Goal: Task Accomplishment & Management: Complete application form

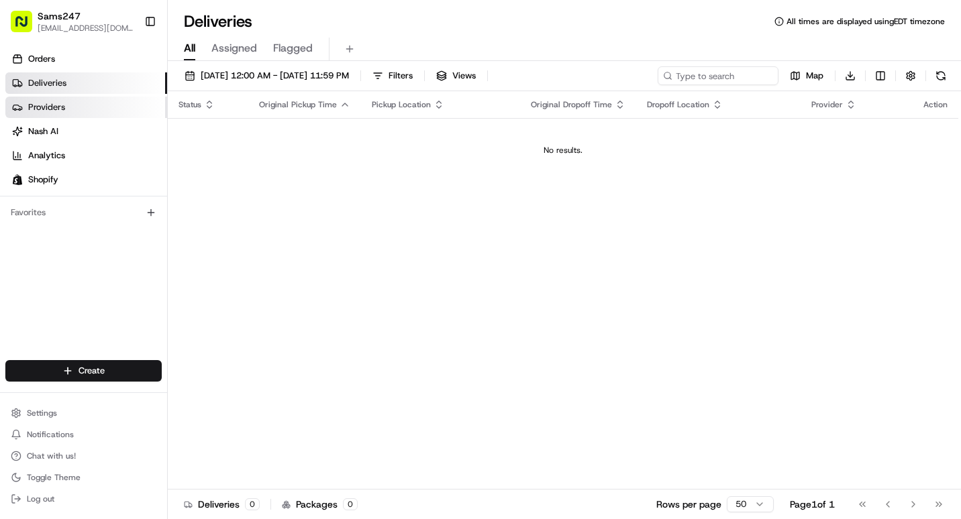
click at [115, 102] on link "Providers" at bounding box center [86, 107] width 162 height 21
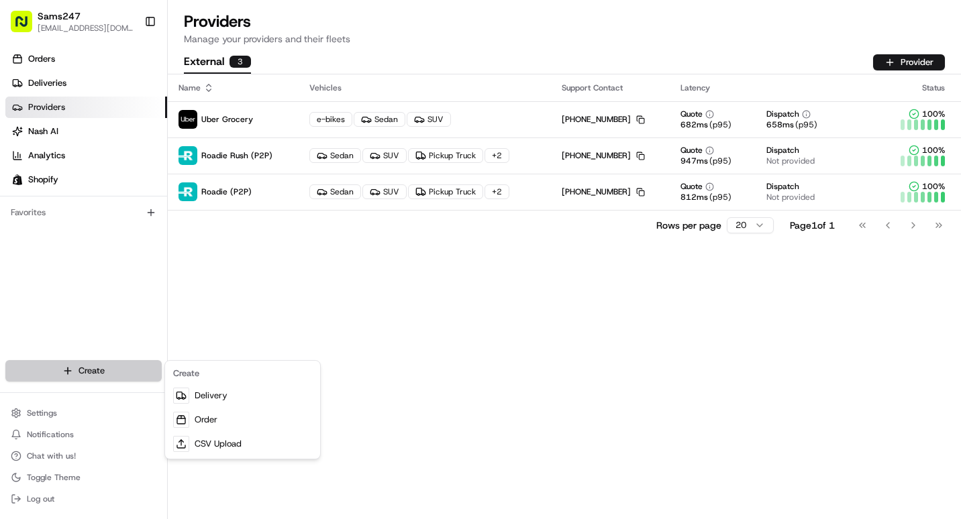
click at [119, 370] on html "Sams247 [EMAIL_ADDRESS][DOMAIN_NAME] Toggle Sidebar Orders Deliveries Providers…" at bounding box center [480, 259] width 961 height 519
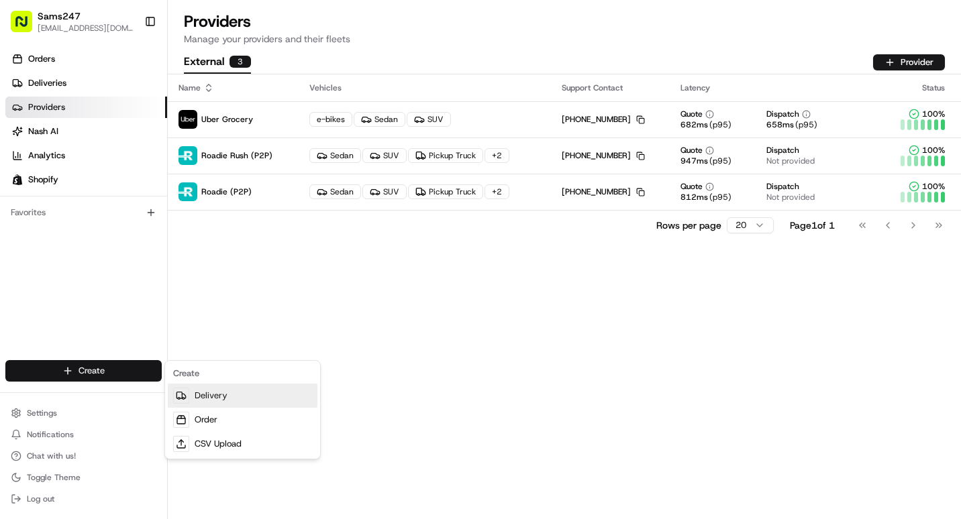
click at [193, 399] on link "Delivery" at bounding box center [243, 396] width 150 height 24
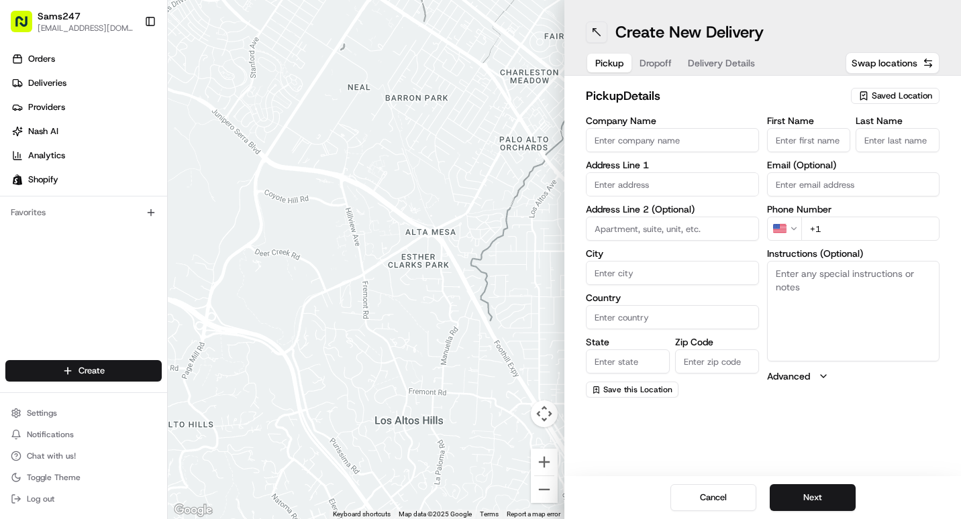
click at [586, 36] on button at bounding box center [596, 31] width 21 height 21
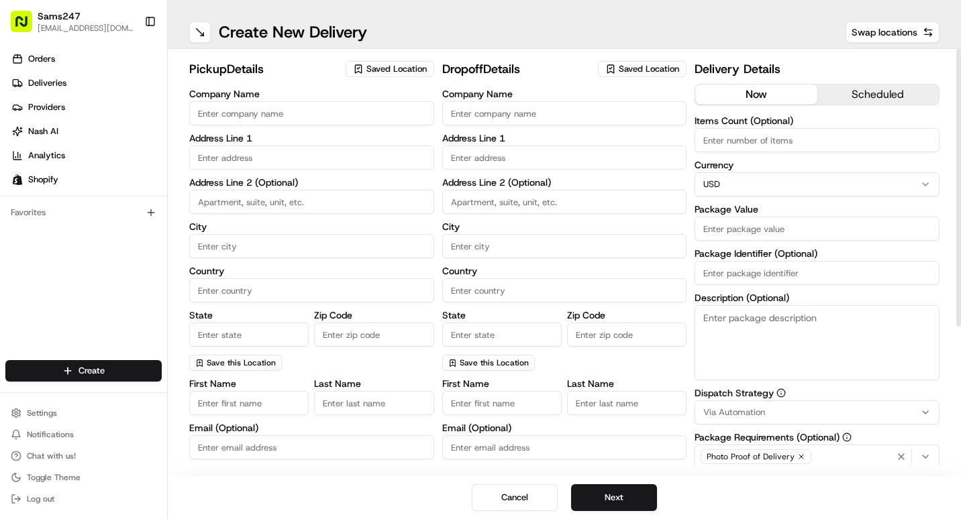
click at [363, 125] on div "Company Name Address Line 1 Address Line 2 (Optional) City Country State Zip Co…" at bounding box center [311, 230] width 245 height 282
click at [360, 118] on input "Company Name" at bounding box center [311, 113] width 245 height 24
type input "S"
type input "[PERSON_NAME]'s"
click at [380, 79] on div "pickup Details Saved Location" at bounding box center [311, 72] width 245 height 24
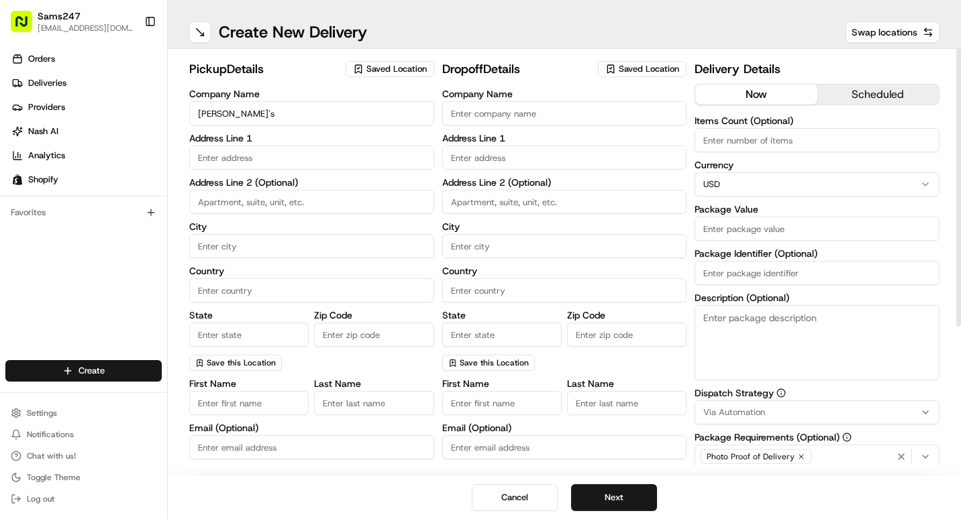
click at [380, 70] on span "Saved Location" at bounding box center [396, 69] width 60 height 12
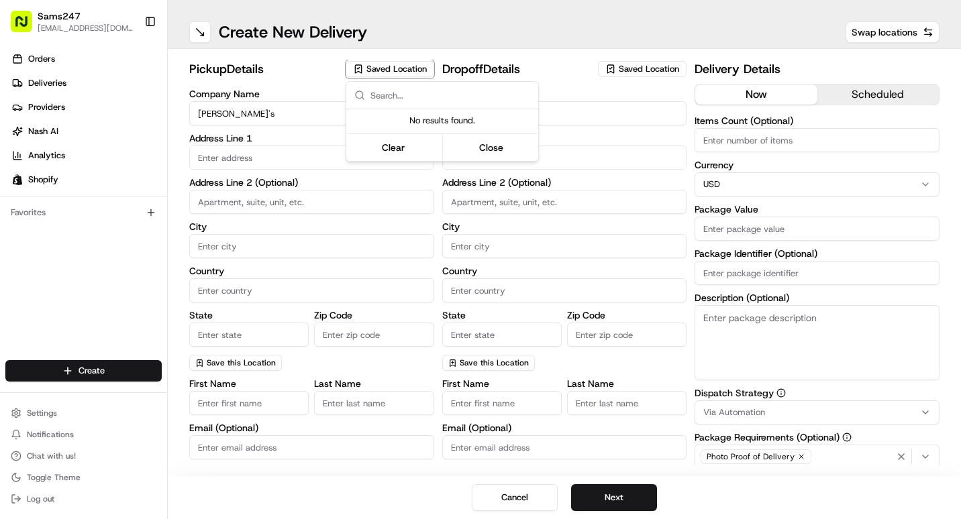
click at [404, 93] on input "text" at bounding box center [450, 95] width 160 height 27
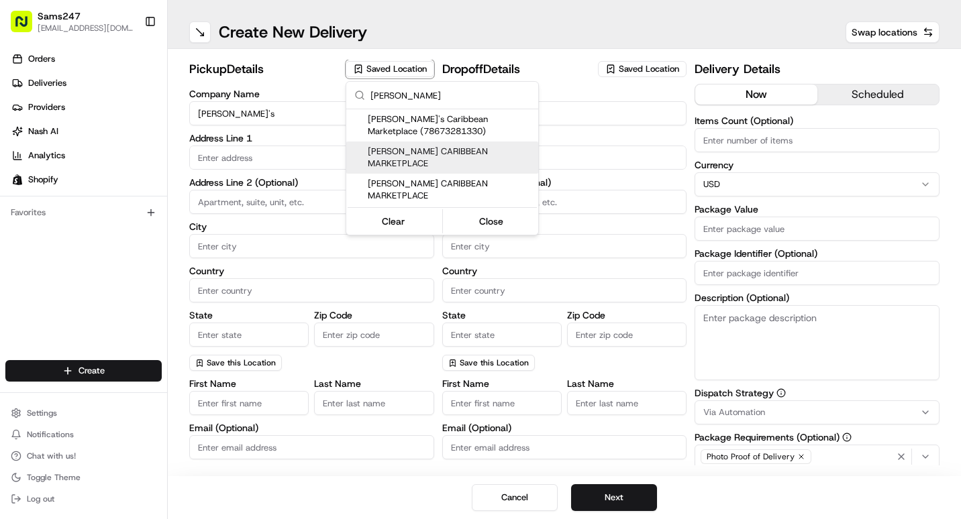
type input "[PERSON_NAME]"
click at [449, 151] on span "[PERSON_NAME] CARIBBEAN MARKETPLACE" at bounding box center [450, 158] width 165 height 24
type input "[PERSON_NAME] CARIBBEAN MARKETPLACE"
type input "[STREET_ADDRESS]"
type input "[GEOGRAPHIC_DATA]"
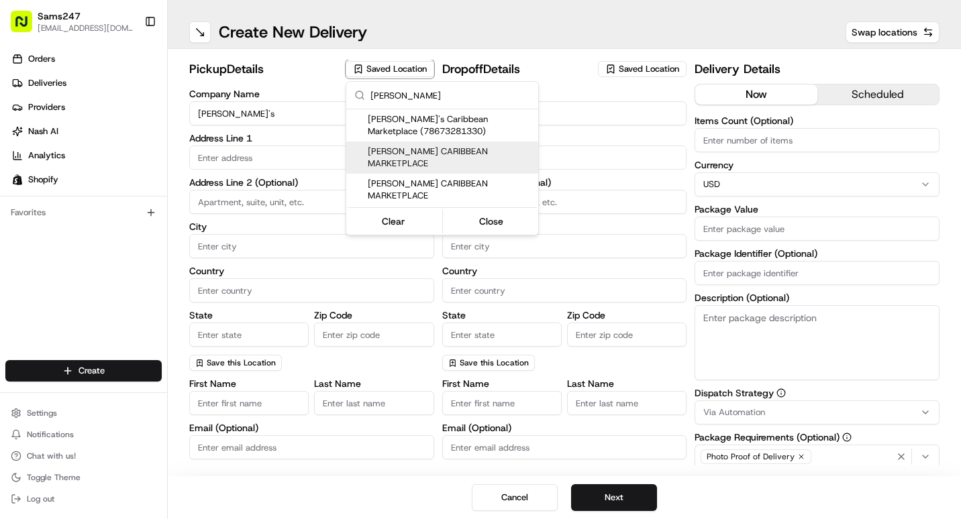
type input "US"
type input "NY"
type input "11552"
type input "[PERSON_NAME]"
type input "C."
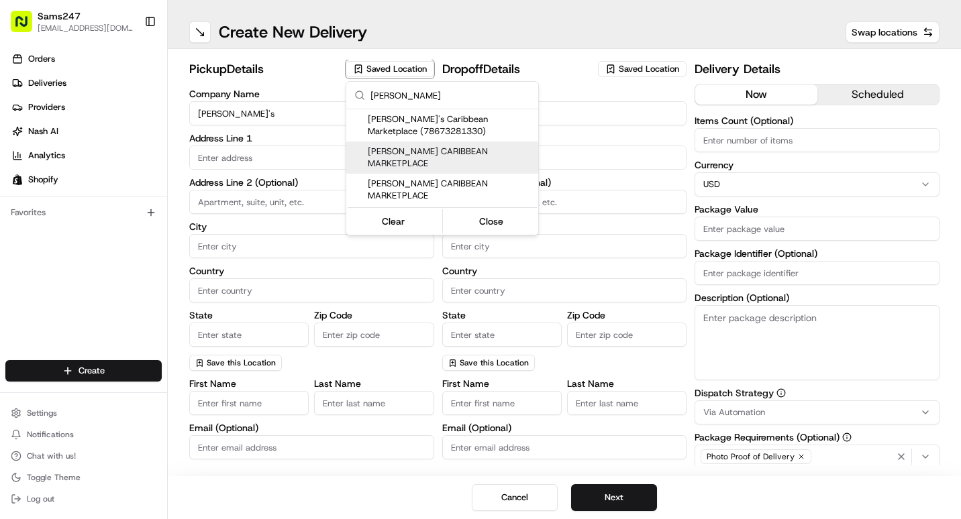
type input "[PHONE_NUMBER]"
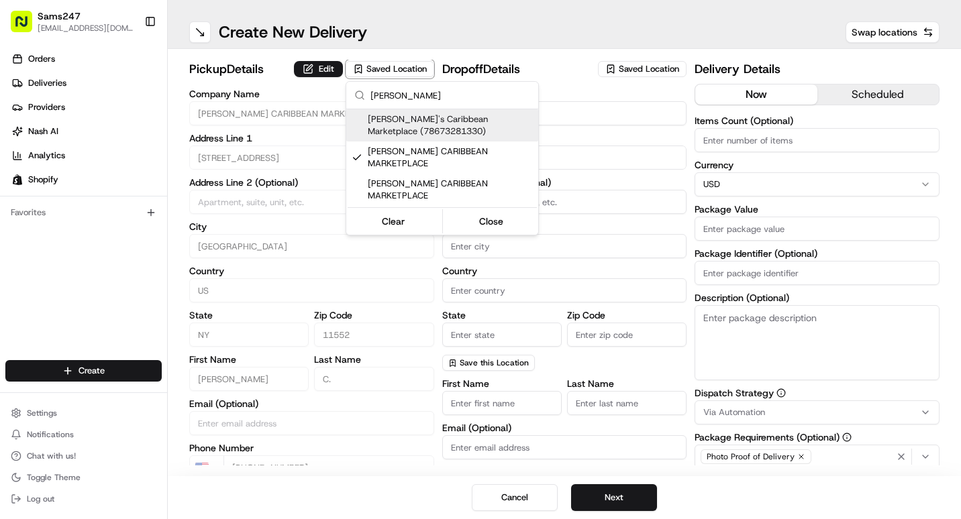
click at [412, 134] on span "[PERSON_NAME]'s Caribbean Marketplace (78673281330)" at bounding box center [450, 125] width 165 height 24
type input "[PERSON_NAME]'s Caribbean Marketplace"
type input "[EMAIL_ADDRESS][DOMAIN_NAME]"
type input "[PHONE_NUMBER]"
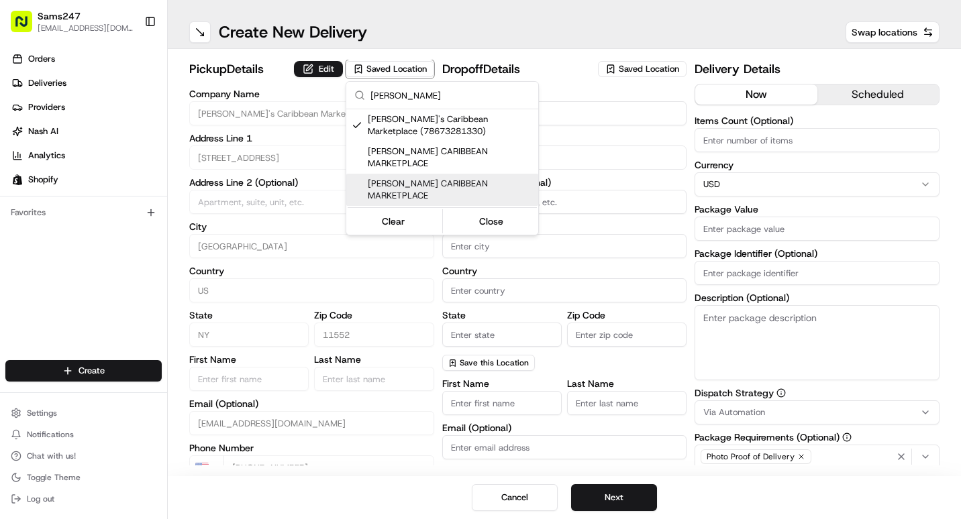
click at [416, 178] on span "[PERSON_NAME] CARIBBEAN MARKETPLACE" at bounding box center [450, 190] width 165 height 24
type input "[PERSON_NAME] CARIBBEAN MARKETPLACE"
type input "[PERSON_NAME]"
type input "[PHONE_NUMBER]"
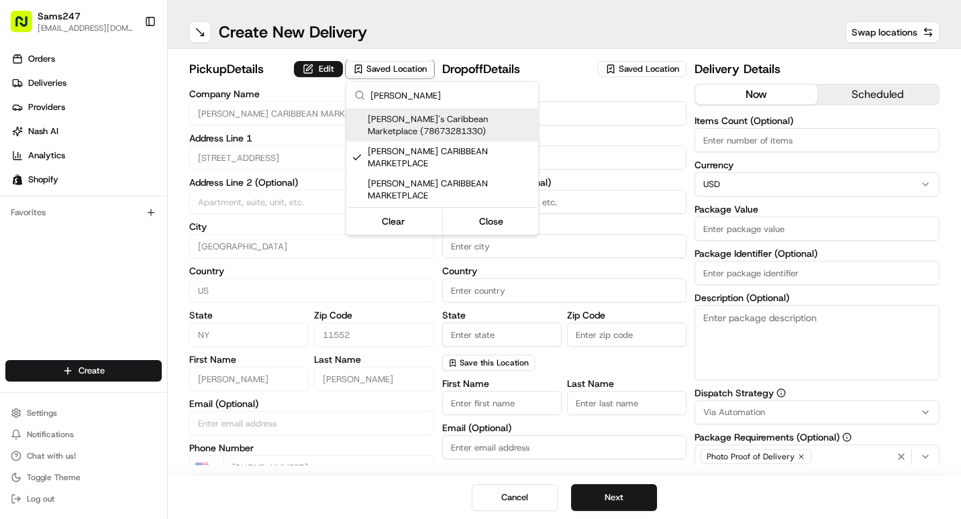
click at [481, 125] on span "[PERSON_NAME]'s Caribbean Marketplace (78673281330)" at bounding box center [450, 125] width 165 height 24
type input "[PERSON_NAME]'s Caribbean Marketplace"
type input "[EMAIL_ADDRESS][DOMAIN_NAME]"
type input "[PHONE_NUMBER]"
click at [514, 7] on html "Sams247 [EMAIL_ADDRESS][DOMAIN_NAME] Toggle Sidebar Orders Deliveries Providers…" at bounding box center [480, 259] width 961 height 519
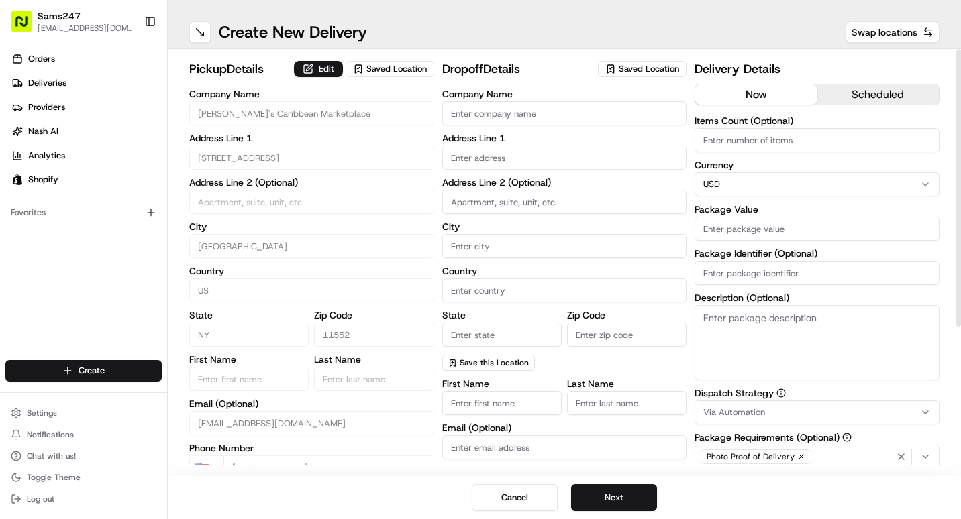
click at [612, 73] on icon "button" at bounding box center [610, 69] width 11 height 11
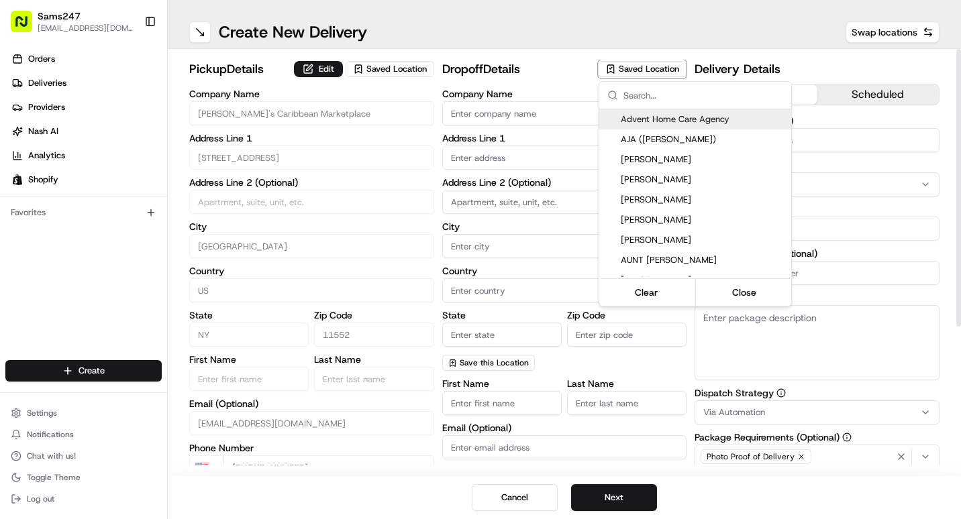
click at [632, 102] on input "text" at bounding box center [703, 95] width 160 height 27
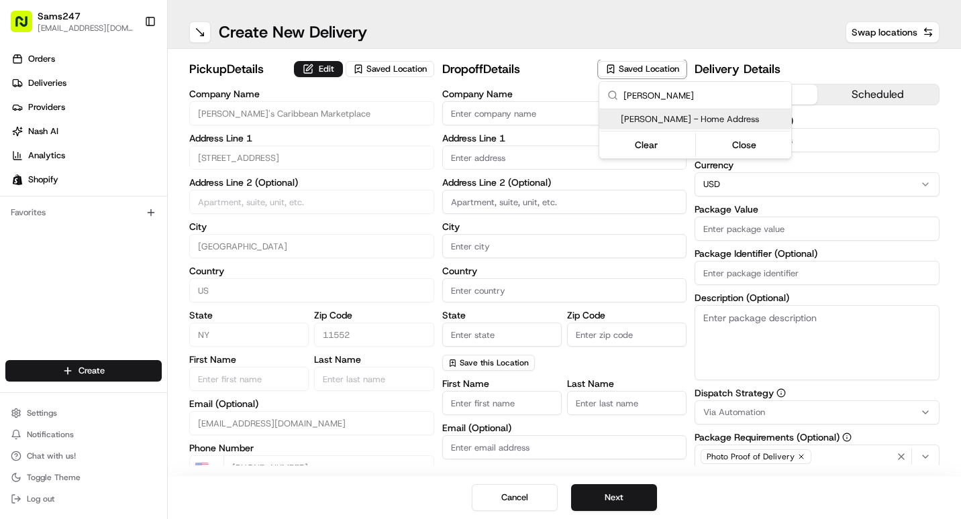
type input "[PERSON_NAME]"
click at [711, 127] on div "[PERSON_NAME] - Home Address" at bounding box center [695, 119] width 192 height 20
type input "[PERSON_NAME] - Home Address"
type input "30 [PERSON_NAME]"
type input "[PERSON_NAME]"
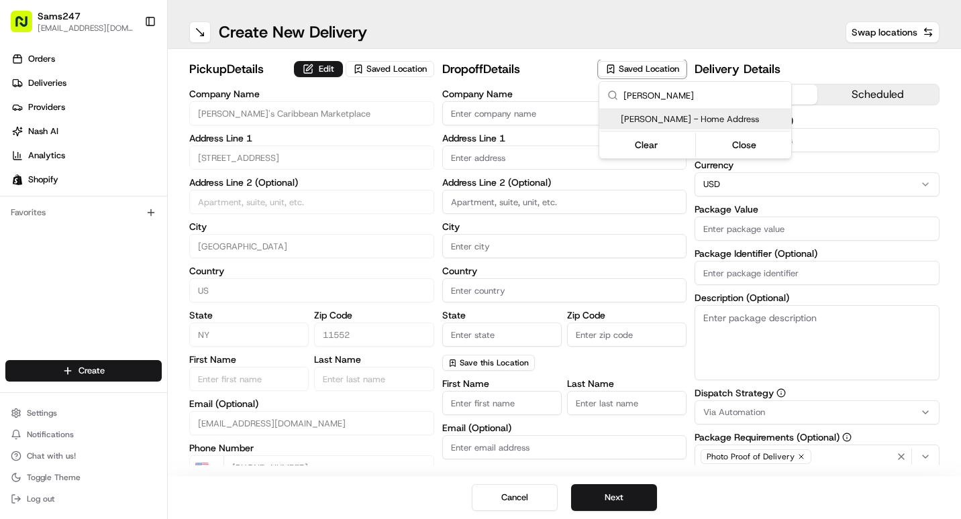
type input "US"
type input "NY"
type input "11575"
type input "[PERSON_NAME]"
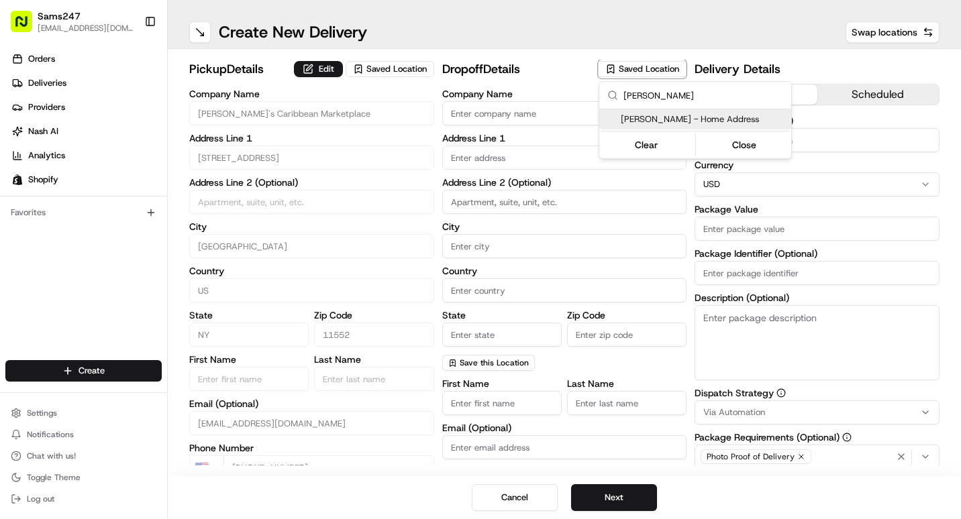
type input "[PHONE_NUMBER]"
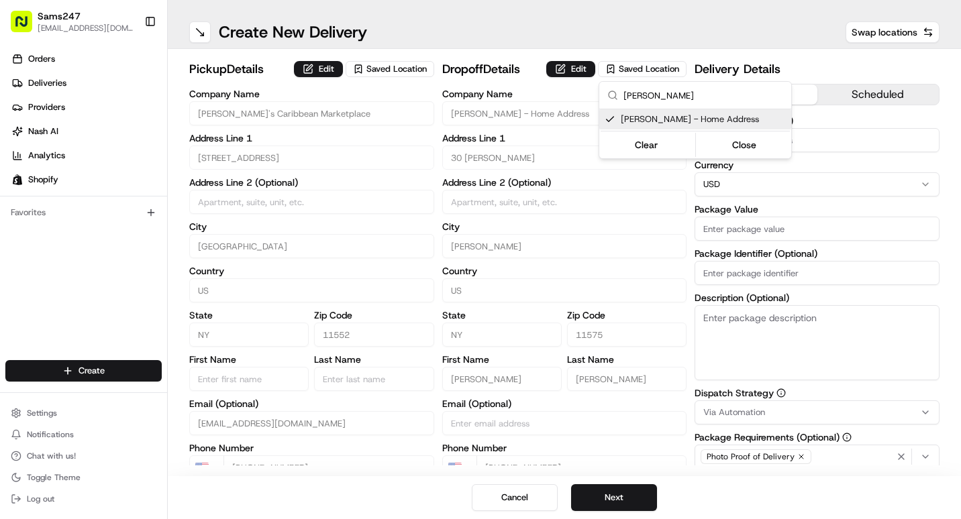
click at [682, 258] on html "Sams247 [EMAIL_ADDRESS][DOMAIN_NAME] Toggle Sidebar Orders Deliveries Providers…" at bounding box center [480, 259] width 961 height 519
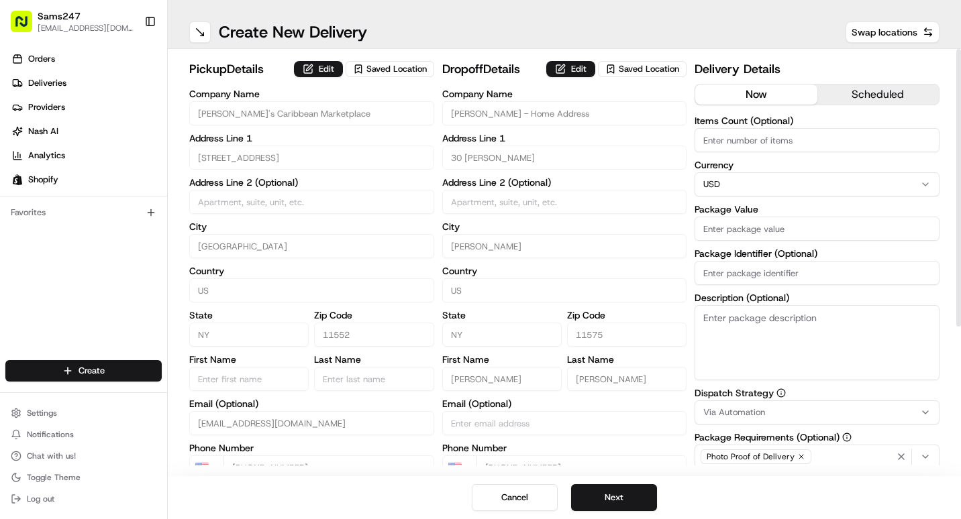
click at [598, 60] on button "Saved Location" at bounding box center [642, 69] width 89 height 19
type input "+1"
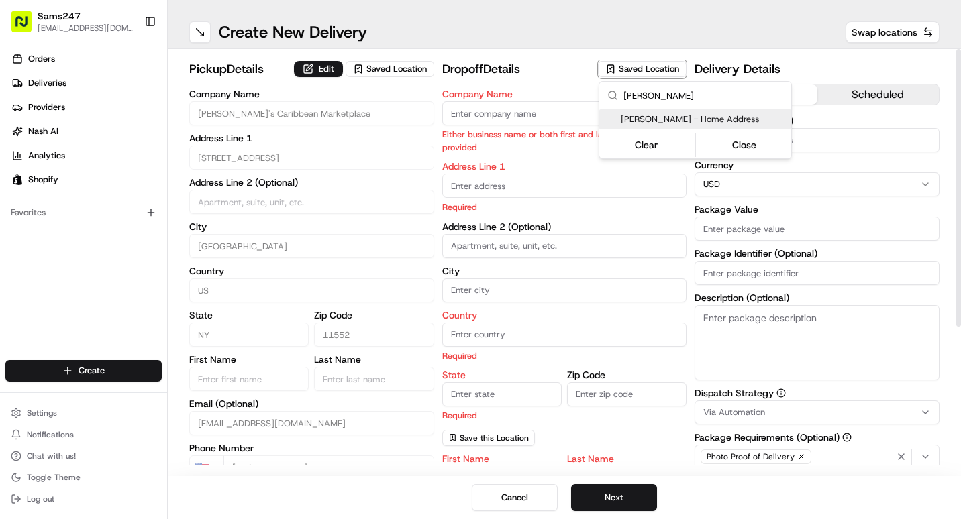
type input "[PERSON_NAME] - Home Address"
type input "30 [PERSON_NAME]"
type input "[PERSON_NAME]"
type input "US"
type input "NY"
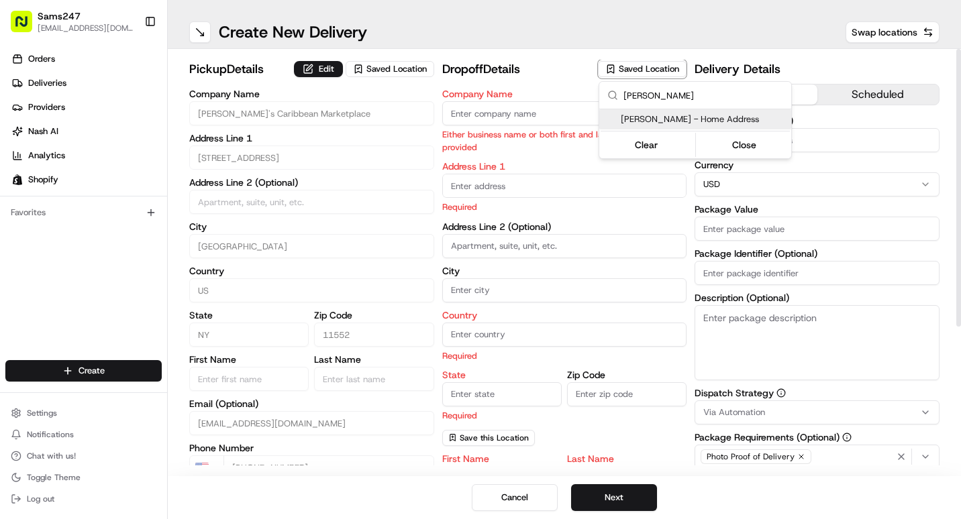
type input "11575"
type input "[PERSON_NAME]"
type input "[PHONE_NUMBER]"
